Goal: Information Seeking & Learning: Compare options

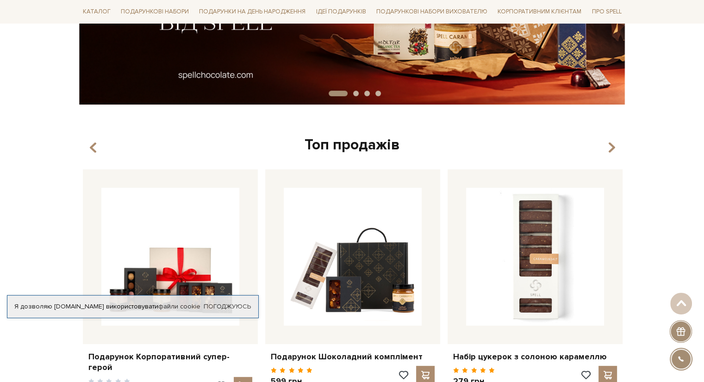
scroll to position [370, 0]
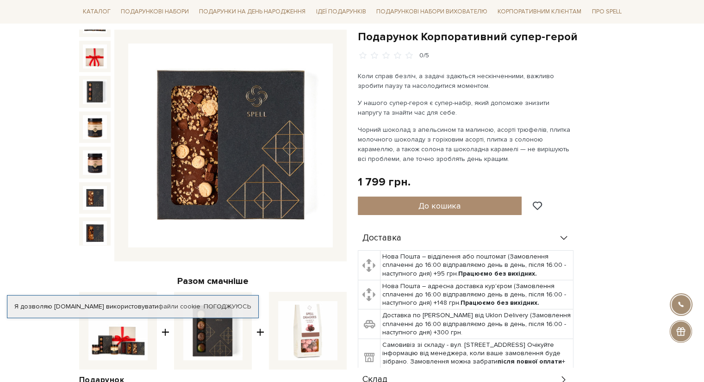
scroll to position [47, 0]
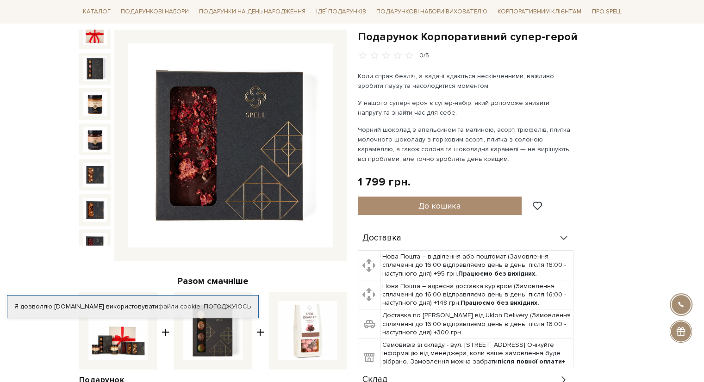
click at [85, 233] on img at bounding box center [95, 245] width 24 height 24
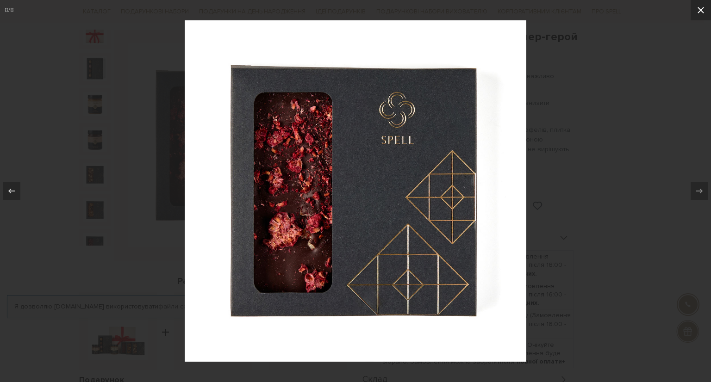
click at [692, 11] on button at bounding box center [700, 10] width 20 height 20
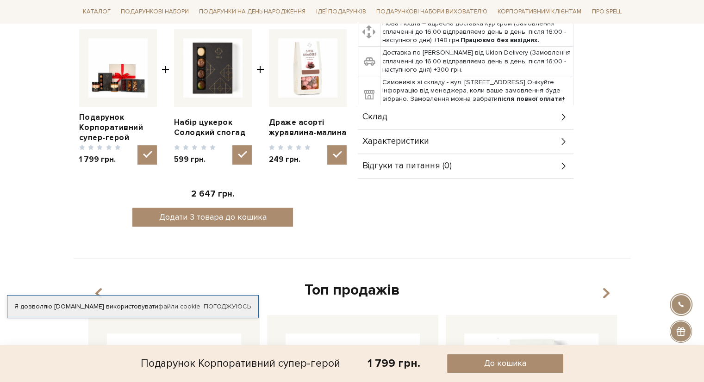
scroll to position [380, 0]
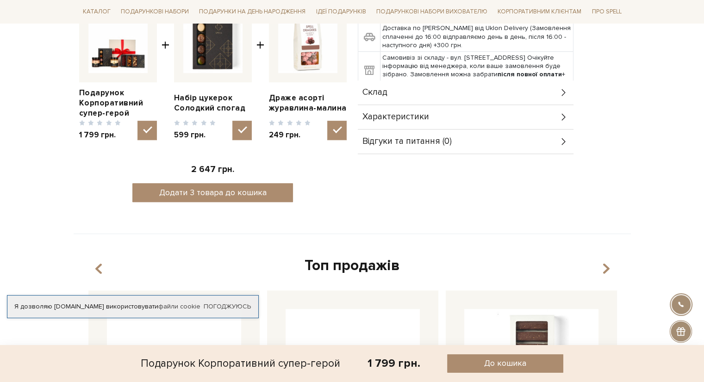
click at [496, 98] on div "Склад" at bounding box center [466, 93] width 216 height 24
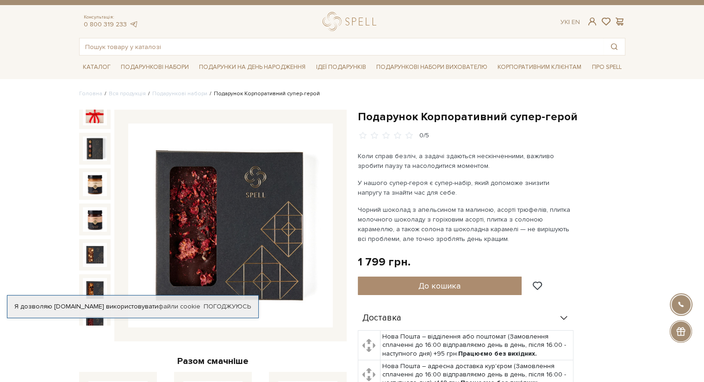
scroll to position [0, 0]
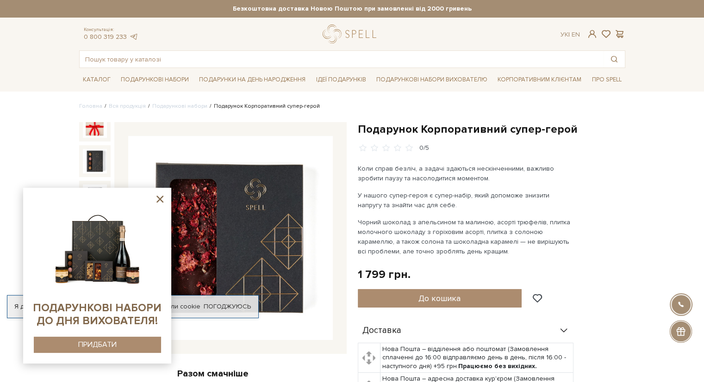
click at [160, 199] on icon at bounding box center [159, 199] width 7 height 7
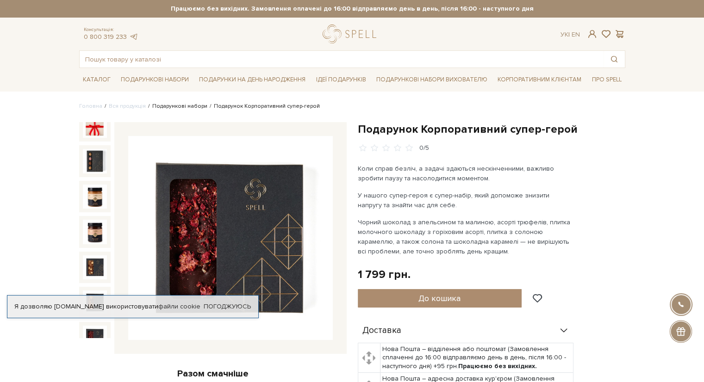
click at [185, 104] on link "Подарункові набори" at bounding box center [179, 106] width 55 height 7
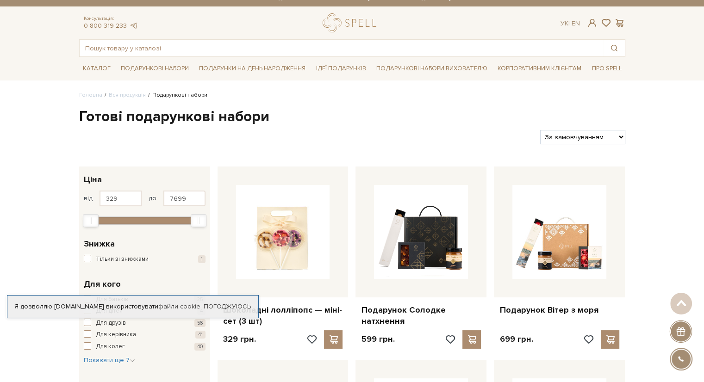
scroll to position [9, 0]
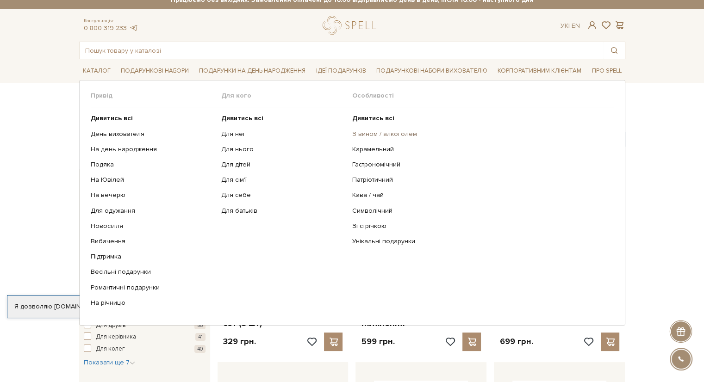
click at [378, 132] on link "З вином / алкоголем" at bounding box center [479, 134] width 254 height 8
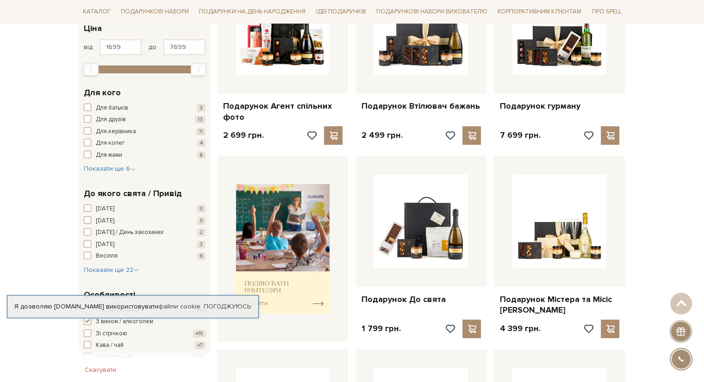
scroll to position [231, 0]
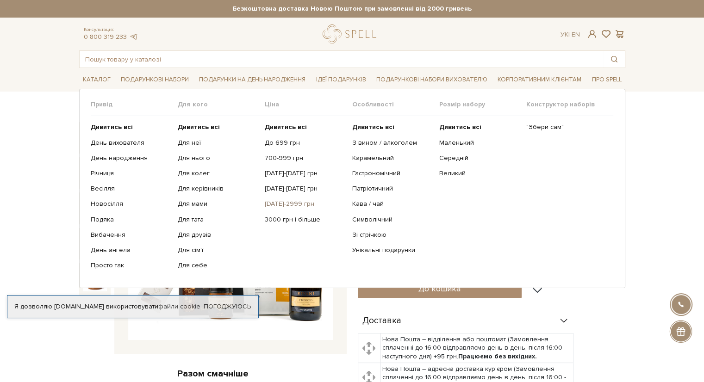
click at [296, 206] on link "[DATE]-2999 грн" at bounding box center [305, 204] width 80 height 8
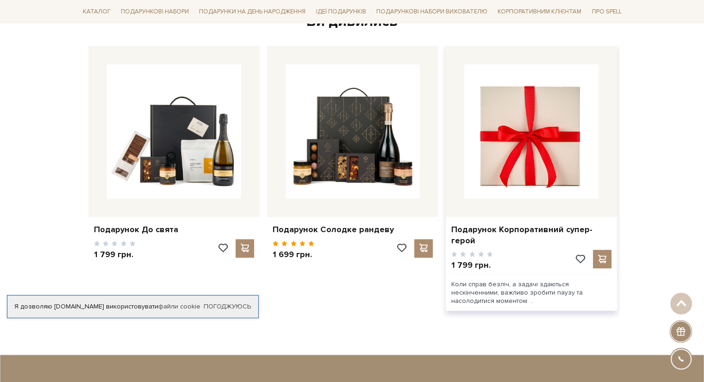
scroll to position [925, 0]
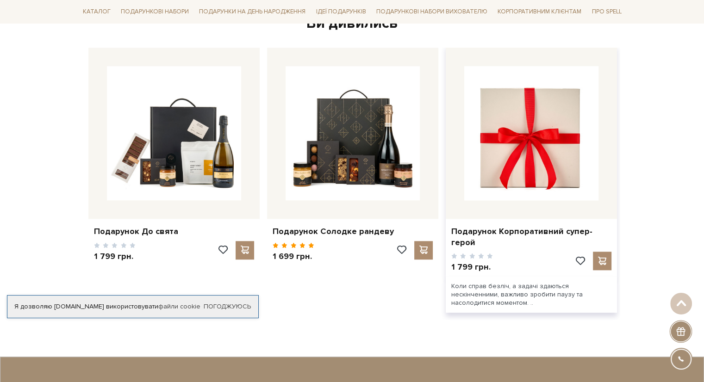
click at [550, 149] on img at bounding box center [531, 133] width 134 height 134
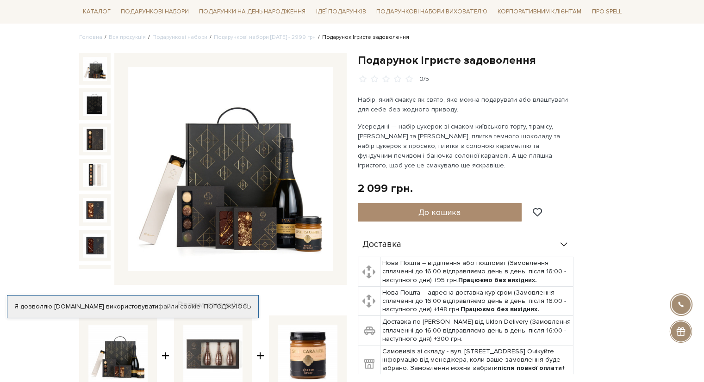
scroll to position [93, 0]
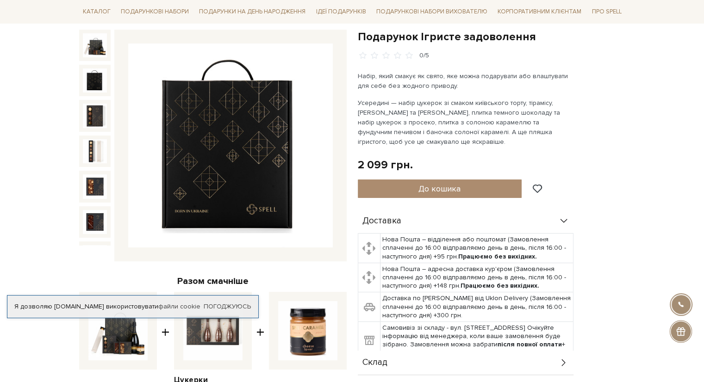
click at [94, 80] on img at bounding box center [95, 80] width 24 height 24
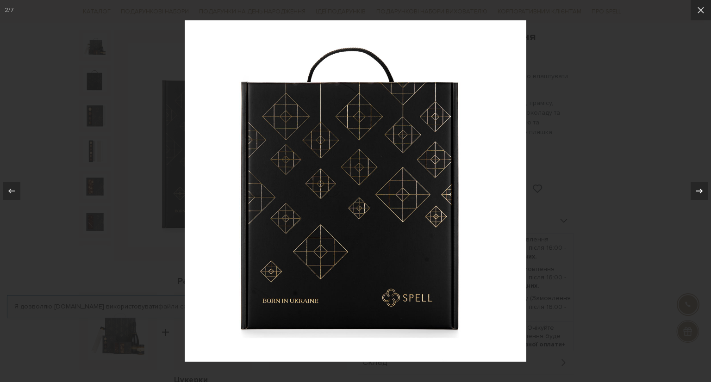
click at [699, 197] on div at bounding box center [699, 191] width 18 height 18
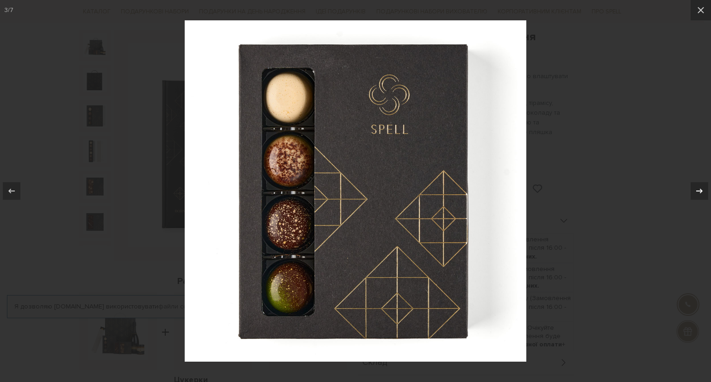
click at [699, 197] on div at bounding box center [699, 191] width 18 height 18
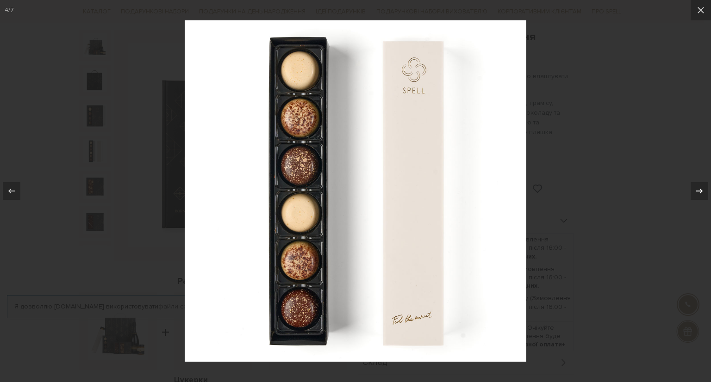
click at [699, 197] on div at bounding box center [699, 191] width 18 height 18
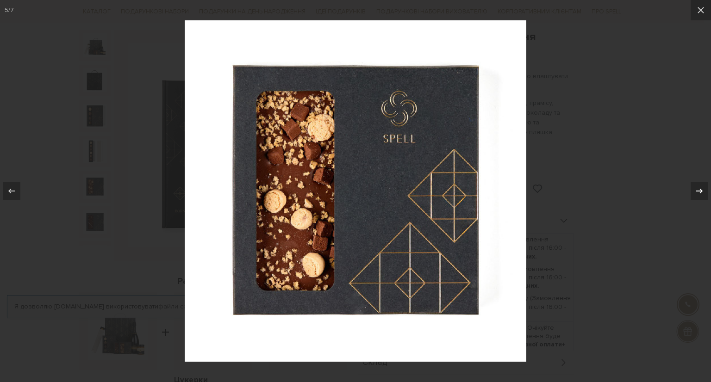
click at [699, 197] on div at bounding box center [699, 191] width 18 height 18
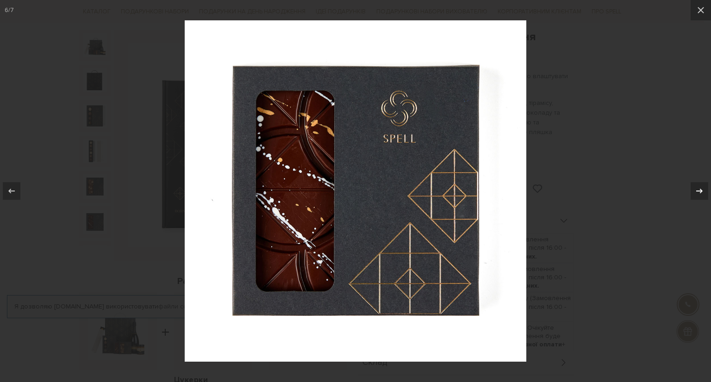
click at [699, 197] on div at bounding box center [699, 191] width 18 height 18
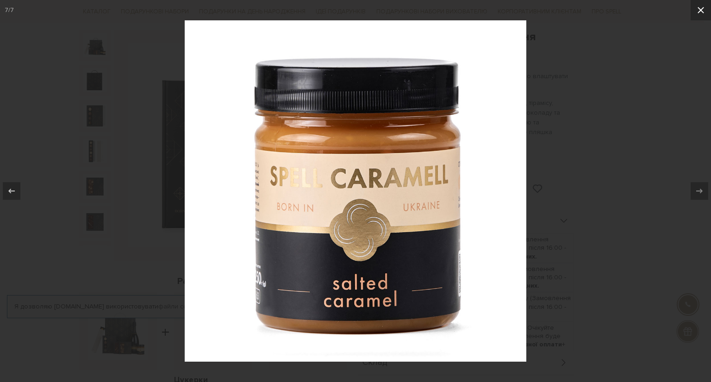
click at [697, 19] on button at bounding box center [700, 10] width 20 height 20
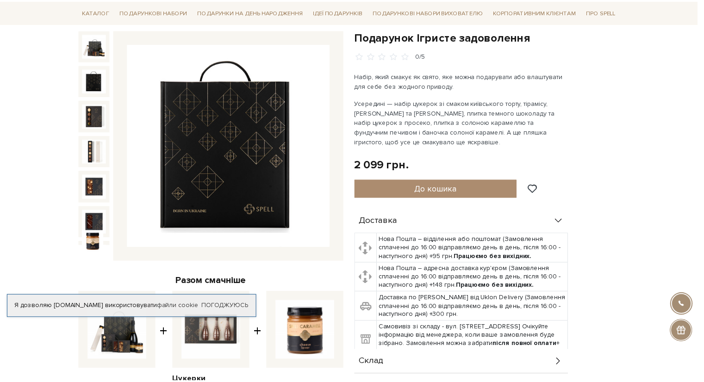
scroll to position [7, 0]
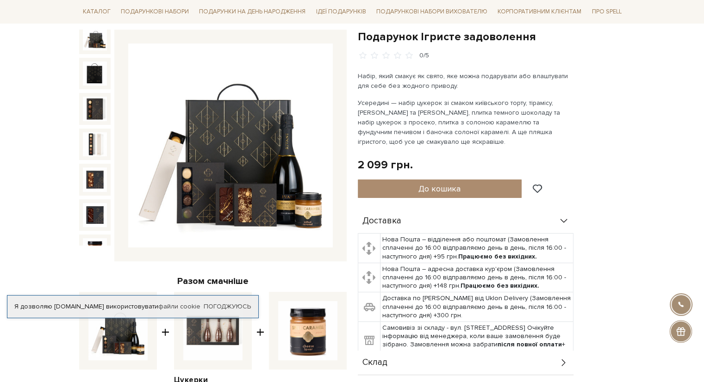
click at [94, 41] on img at bounding box center [95, 38] width 24 height 24
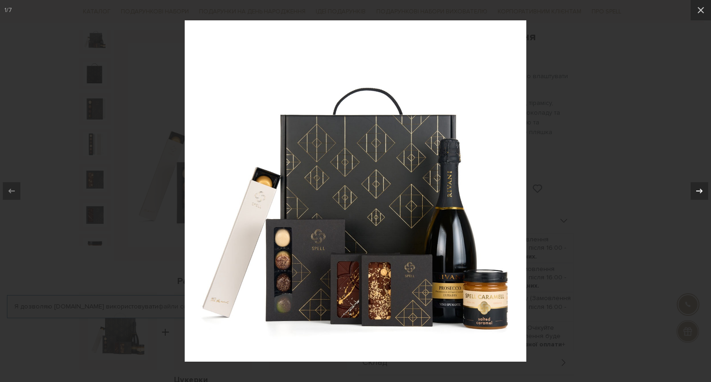
click at [700, 193] on icon at bounding box center [699, 191] width 11 height 11
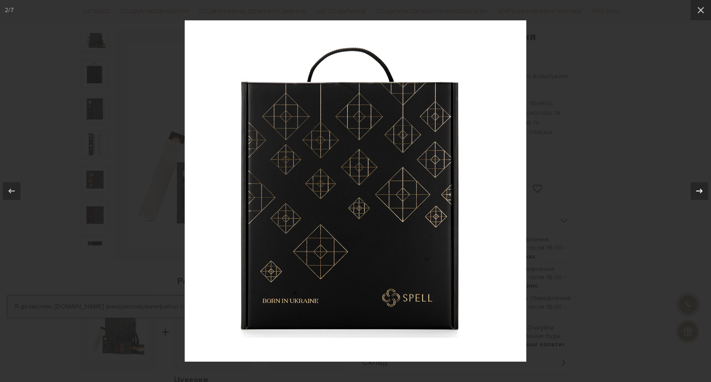
click at [700, 193] on icon at bounding box center [699, 191] width 11 height 11
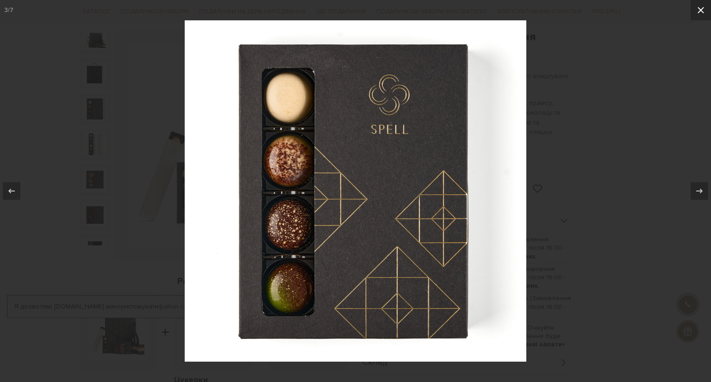
click at [702, 17] on button at bounding box center [700, 10] width 20 height 20
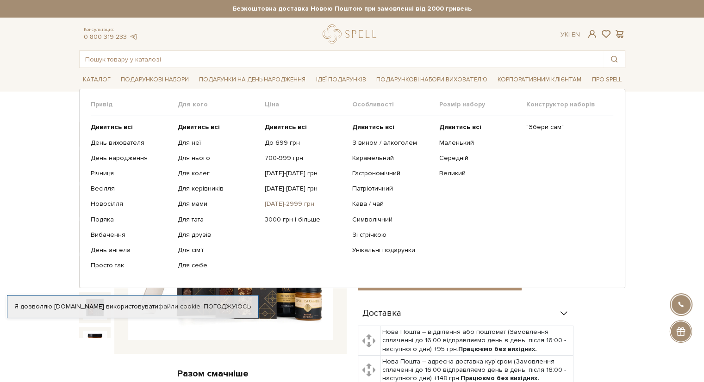
click at [291, 202] on link "[DATE]-2999 грн" at bounding box center [305, 204] width 80 height 8
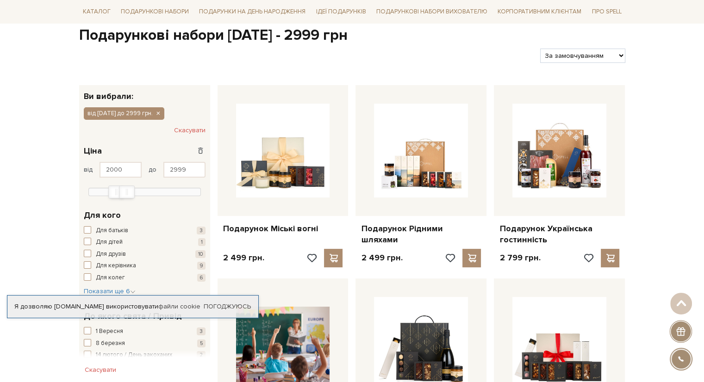
scroll to position [278, 0]
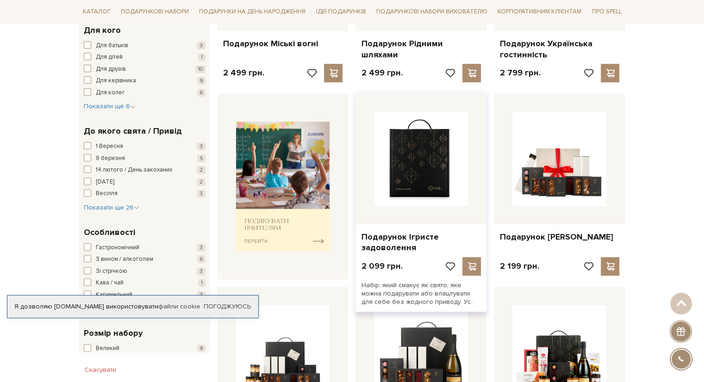
click at [411, 173] on img at bounding box center [421, 159] width 94 height 94
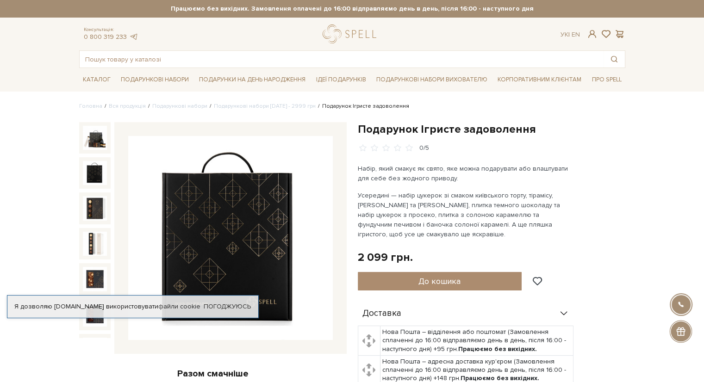
click at [91, 173] on img at bounding box center [95, 173] width 24 height 24
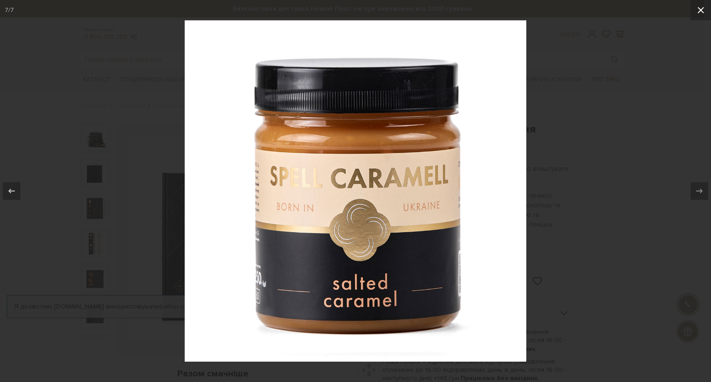
click at [701, 12] on icon at bounding box center [700, 10] width 11 height 11
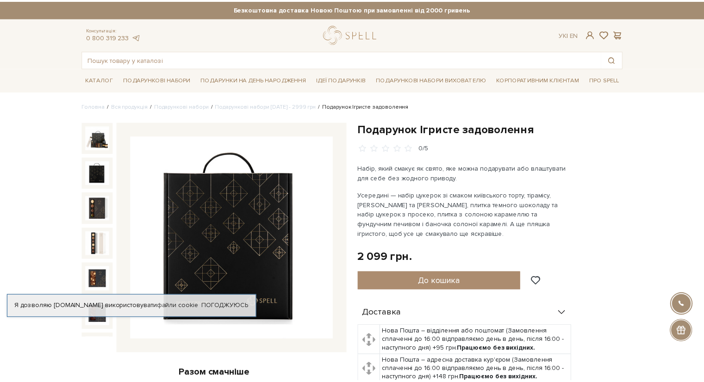
scroll to position [7, 0]
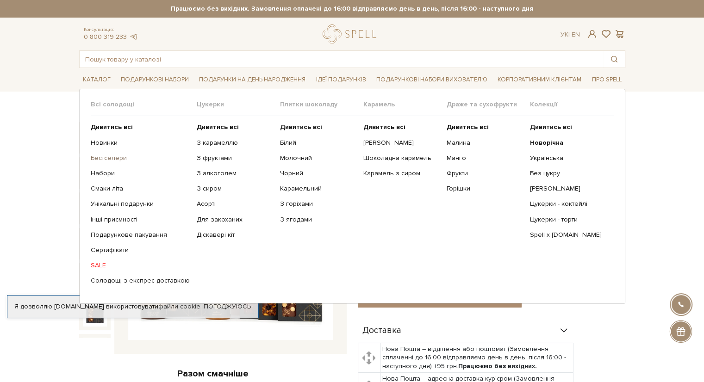
click at [112, 156] on link "Бестселери" at bounding box center [140, 158] width 99 height 8
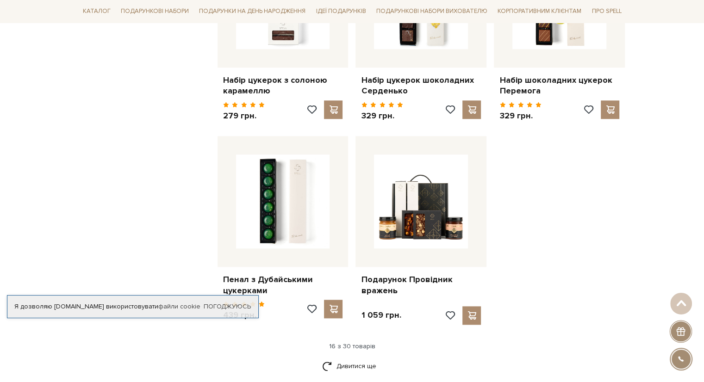
scroll to position [1110, 0]
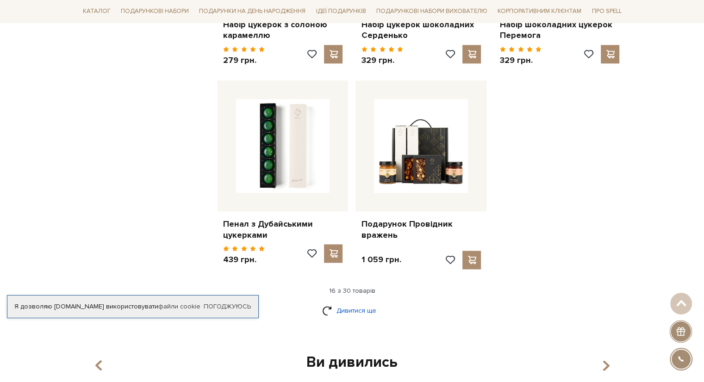
click at [348, 303] on link "Дивитися ще" at bounding box center [352, 311] width 60 height 16
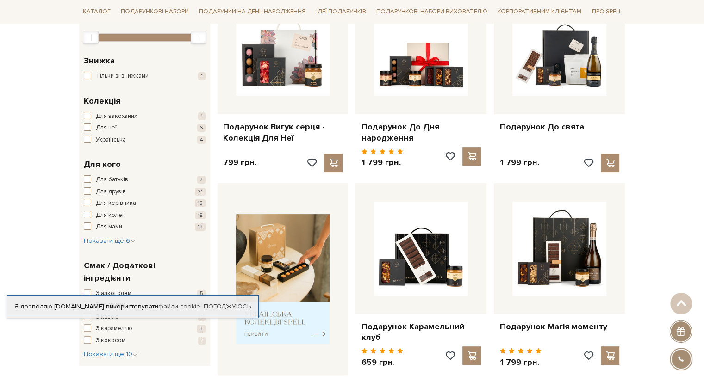
scroll to position [0, 0]
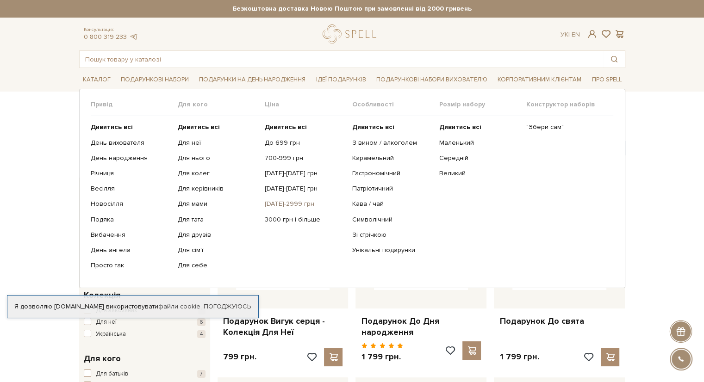
click at [292, 201] on link "[DATE]-2999 грн" at bounding box center [305, 204] width 80 height 8
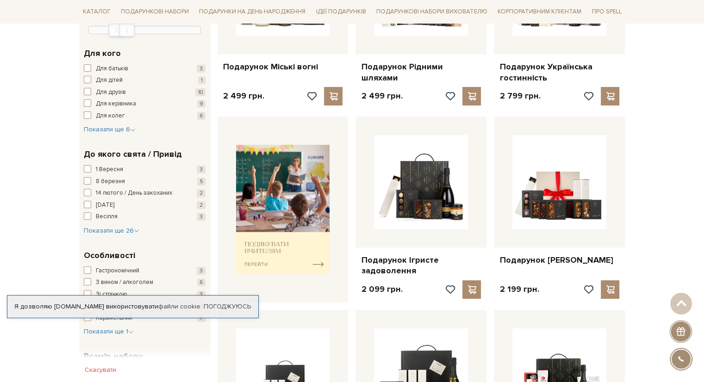
scroll to position [278, 0]
